Goal: Check status: Check status

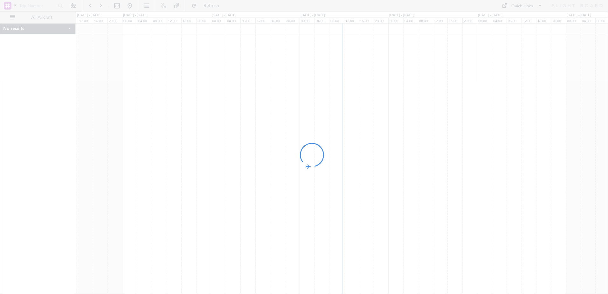
click at [16, 5] on div at bounding box center [304, 147] width 608 height 294
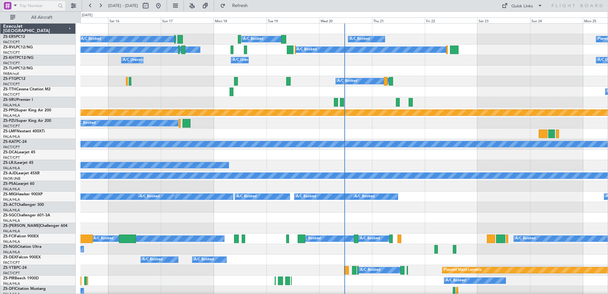
click at [16, 7] on span at bounding box center [15, 5] width 8 height 8
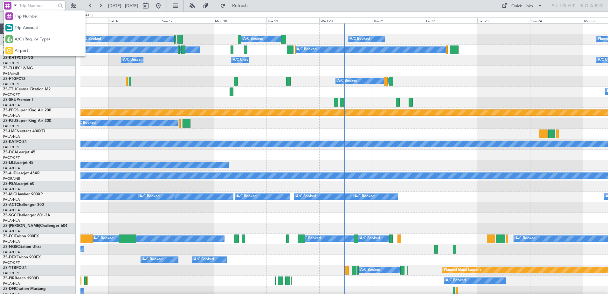
click at [37, 38] on span "A/C (Reg. or Type)" at bounding box center [32, 39] width 35 height 6
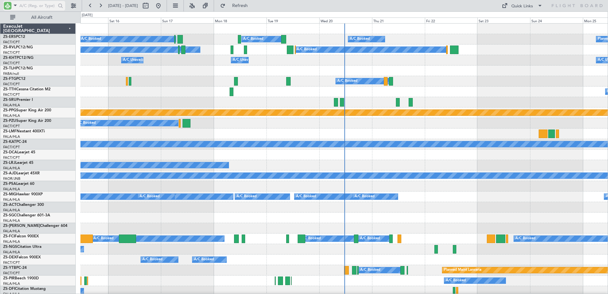
click at [31, 6] on input "text" at bounding box center [37, 6] width 37 height 10
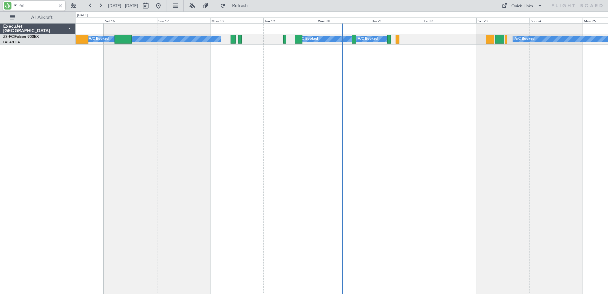
click at [374, 153] on div "A/C Booked A/C Booked A/C Booked A/C Booked A/C Booked A/C Booked A/C Booked A/…" at bounding box center [342, 158] width 533 height 271
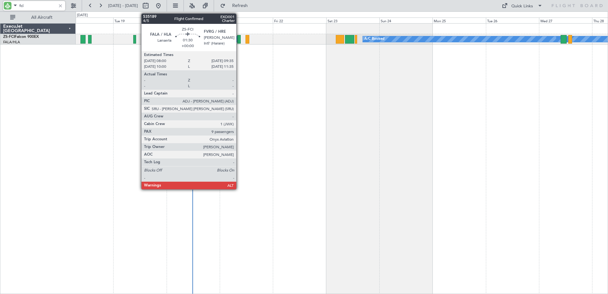
click at [22, 6] on input "fci" at bounding box center [37, 6] width 37 height 10
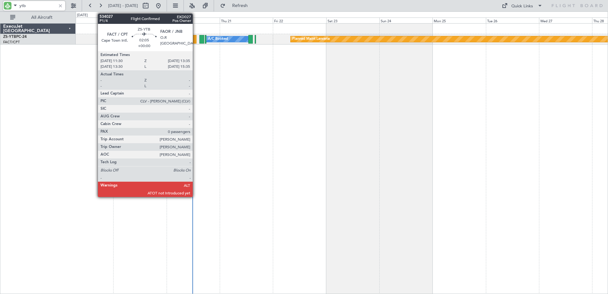
click at [196, 40] on div at bounding box center [194, 39] width 5 height 9
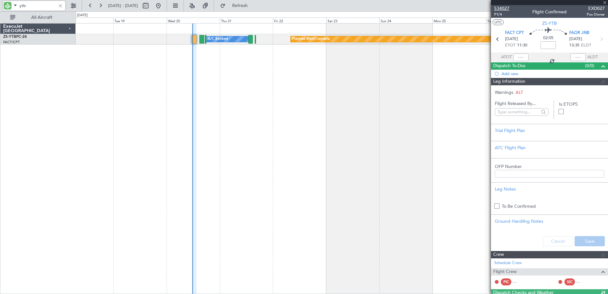
type input "ytb"
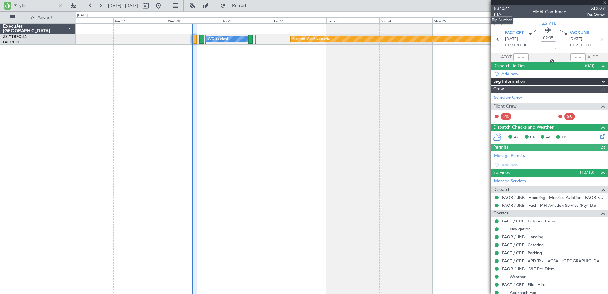
click at [501, 7] on span "534027" at bounding box center [501, 8] width 15 height 7
